Goal: Leave review/rating: Leave review/rating

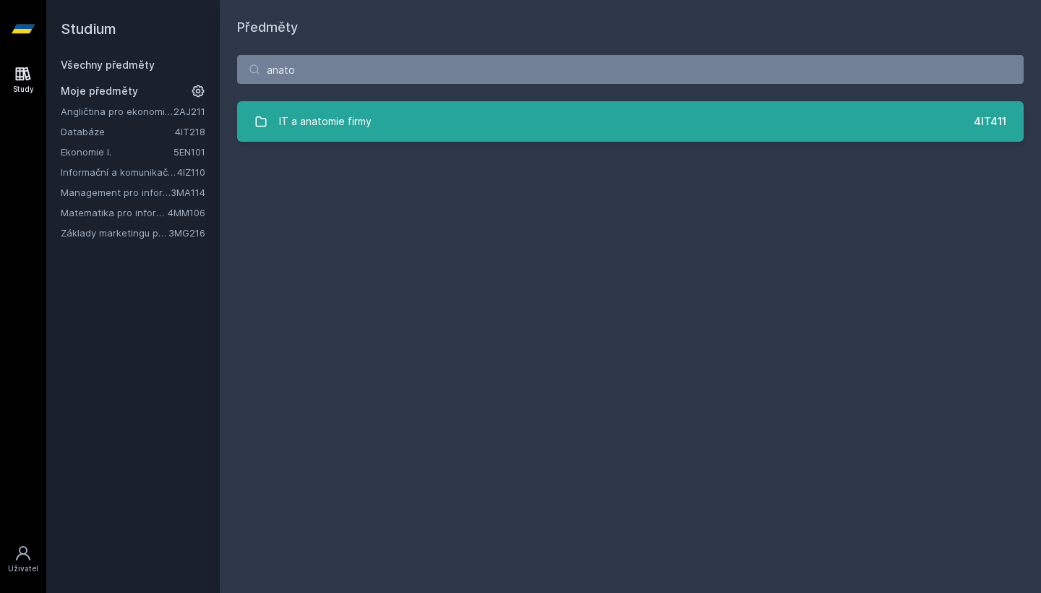
type input "anato"
click at [386, 126] on link "IT a anatomie firmy 4IT411" at bounding box center [630, 121] width 786 height 40
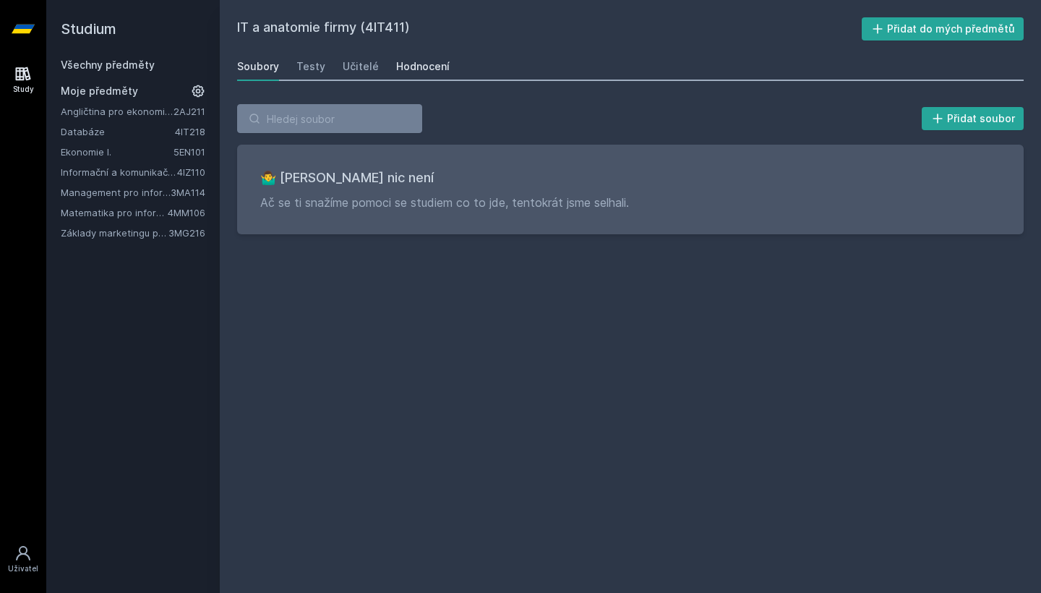
click at [412, 74] on link "Hodnocení" at bounding box center [422, 66] width 53 height 29
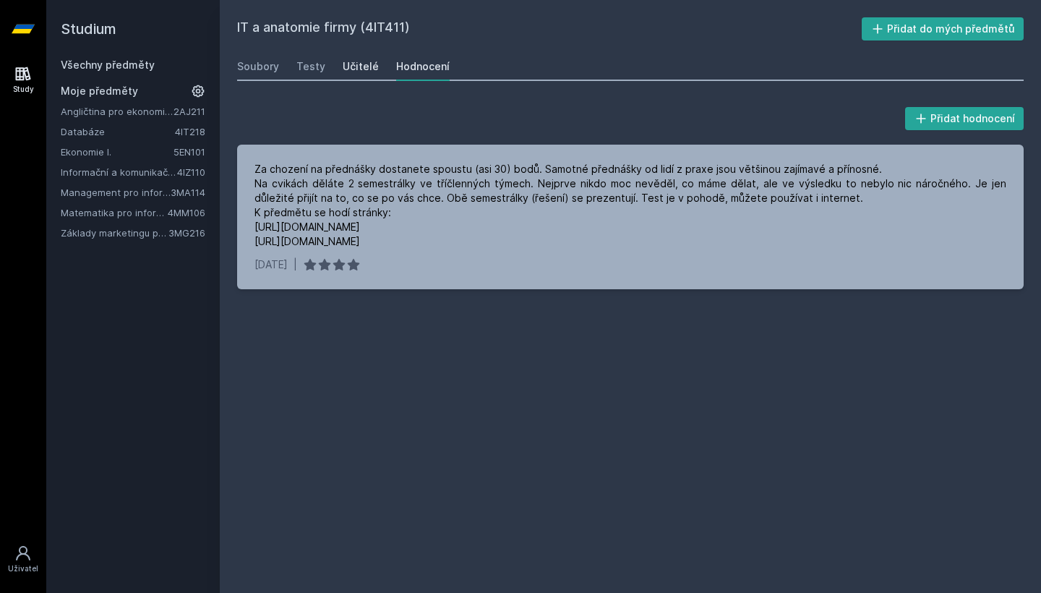
click at [366, 70] on div "Učitelé" at bounding box center [361, 66] width 36 height 14
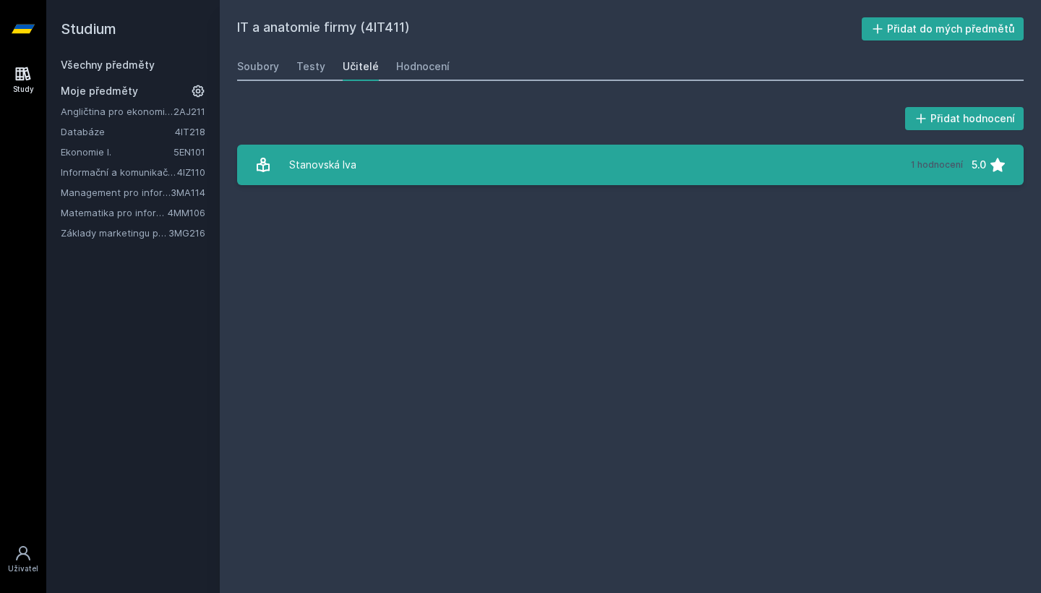
click at [424, 157] on link "Stanovská Iva 1 hodnocení 5.0" at bounding box center [630, 165] width 786 height 40
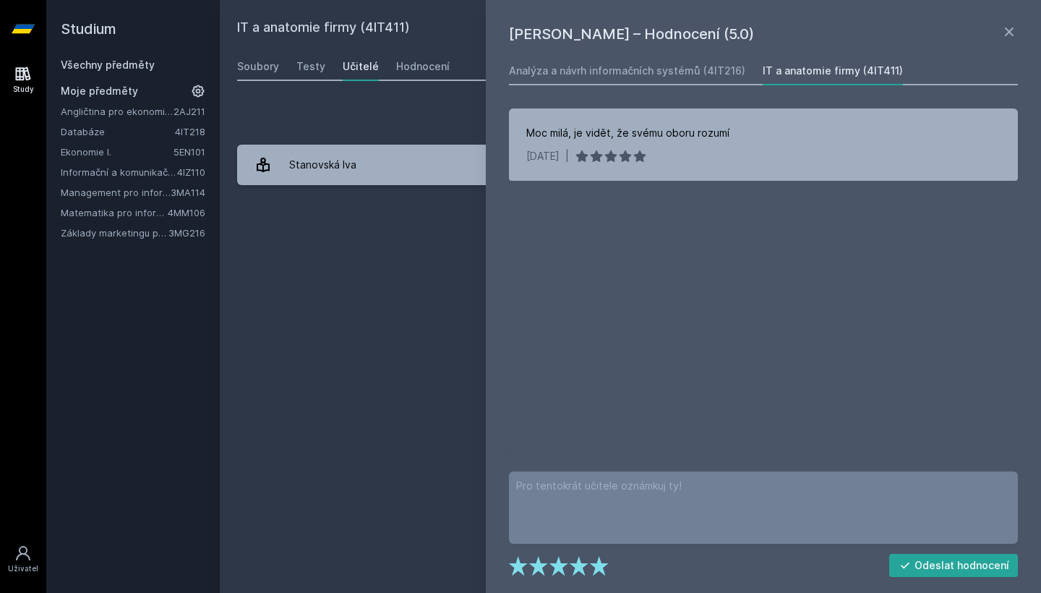
click at [424, 130] on div "Přidat hodnocení" at bounding box center [630, 118] width 786 height 29
click at [722, 82] on link "Analýza a návrh informačních systémů (4IT216)" at bounding box center [627, 70] width 236 height 29
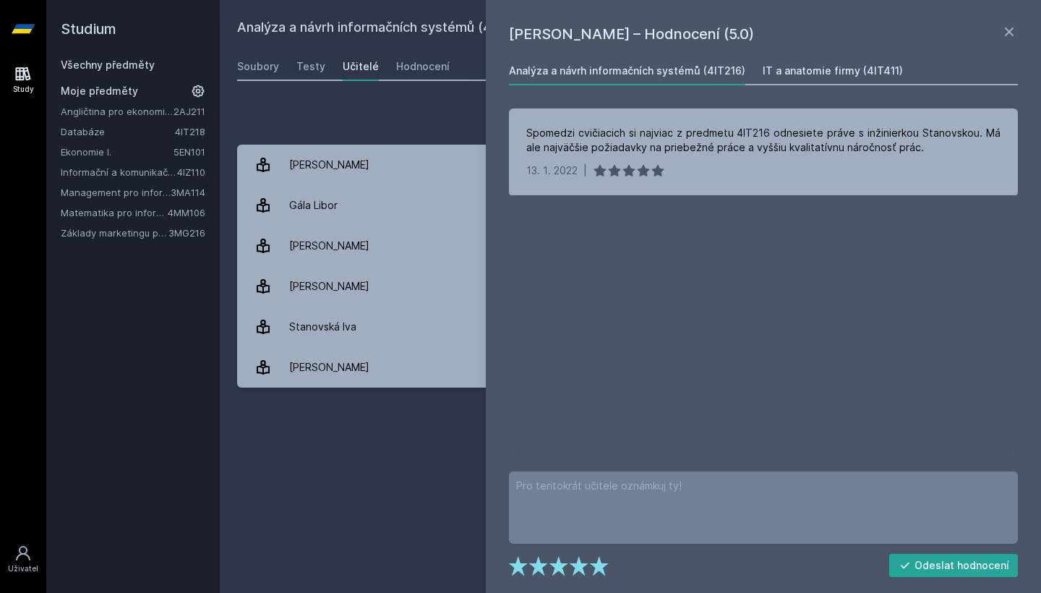
click at [816, 64] on div "IT a anatomie firmy (4IT411)" at bounding box center [833, 71] width 140 height 14
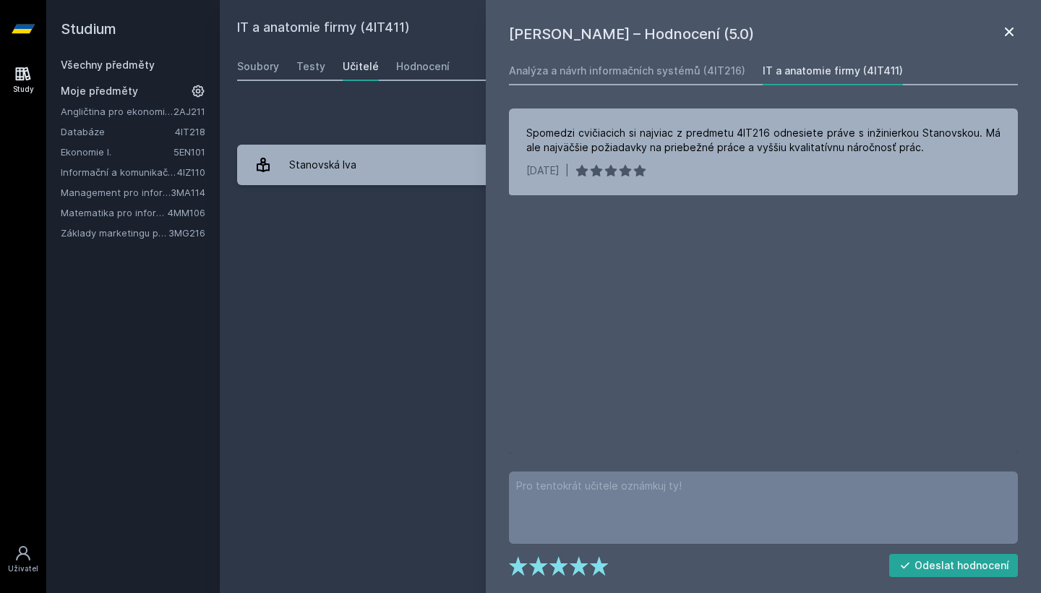
click at [1005, 39] on icon at bounding box center [1008, 31] width 17 height 17
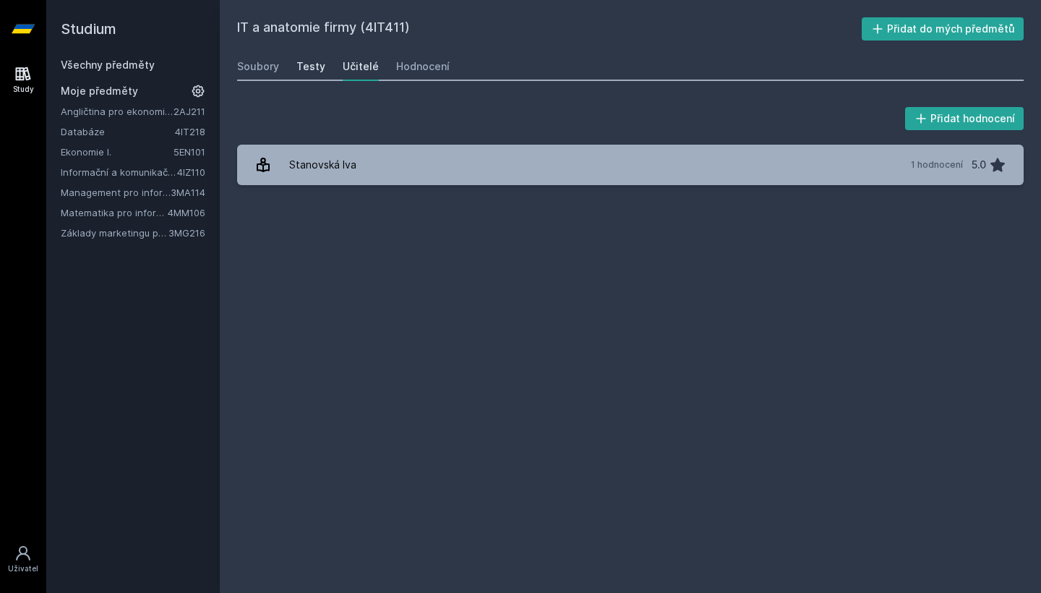
click at [303, 64] on div "Testy" at bounding box center [310, 66] width 29 height 14
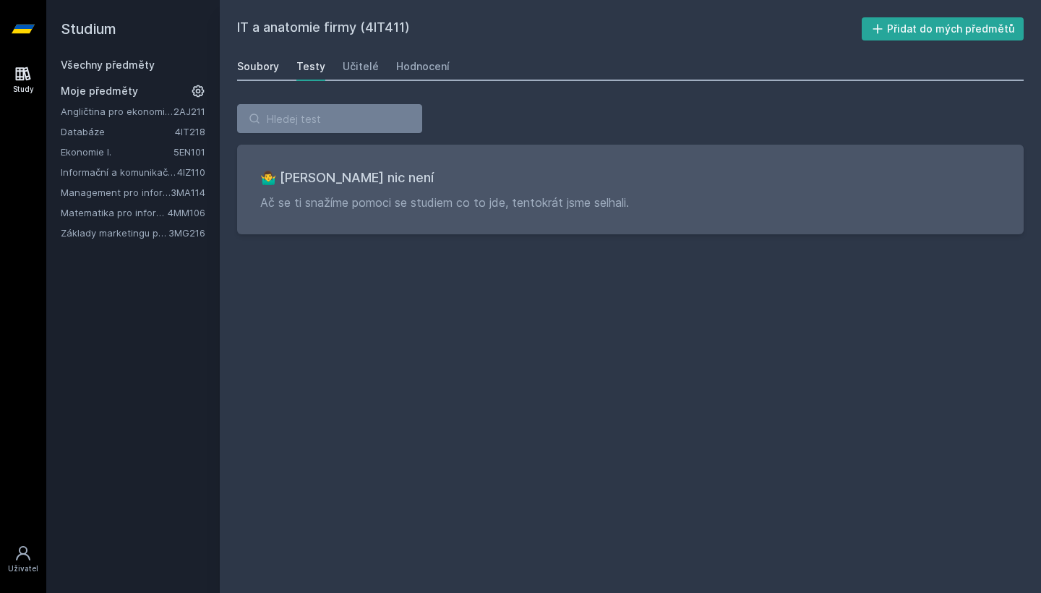
click at [259, 79] on link "Soubory" at bounding box center [258, 66] width 42 height 29
